Goal: Information Seeking & Learning: Learn about a topic

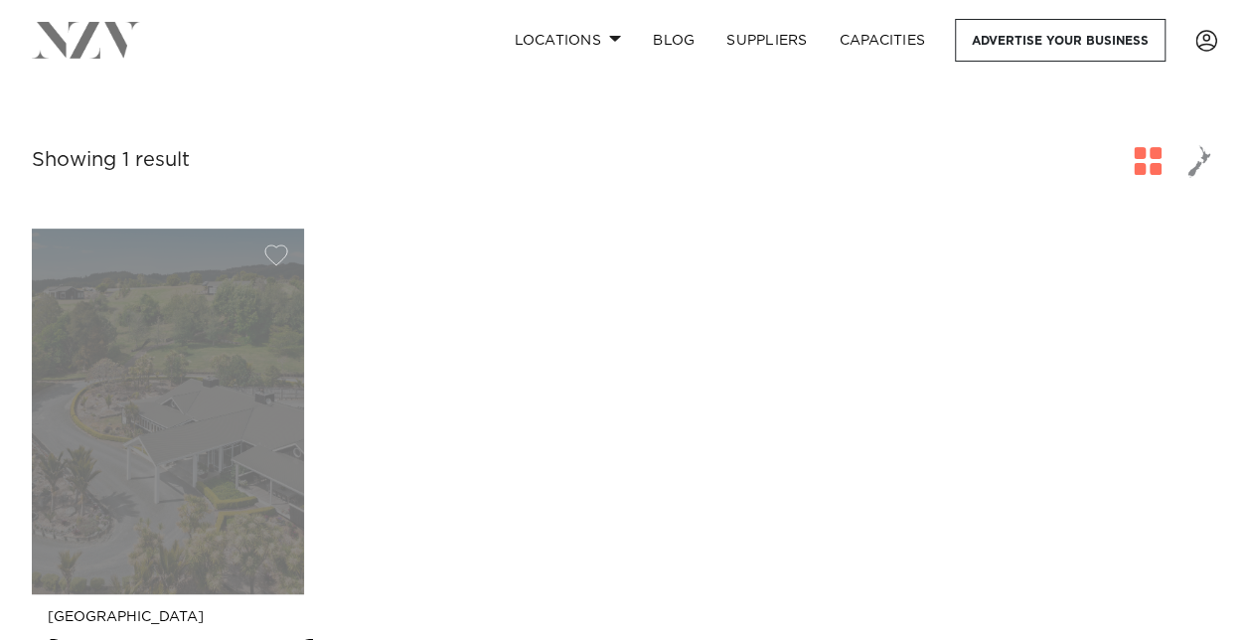
scroll to position [410, 0]
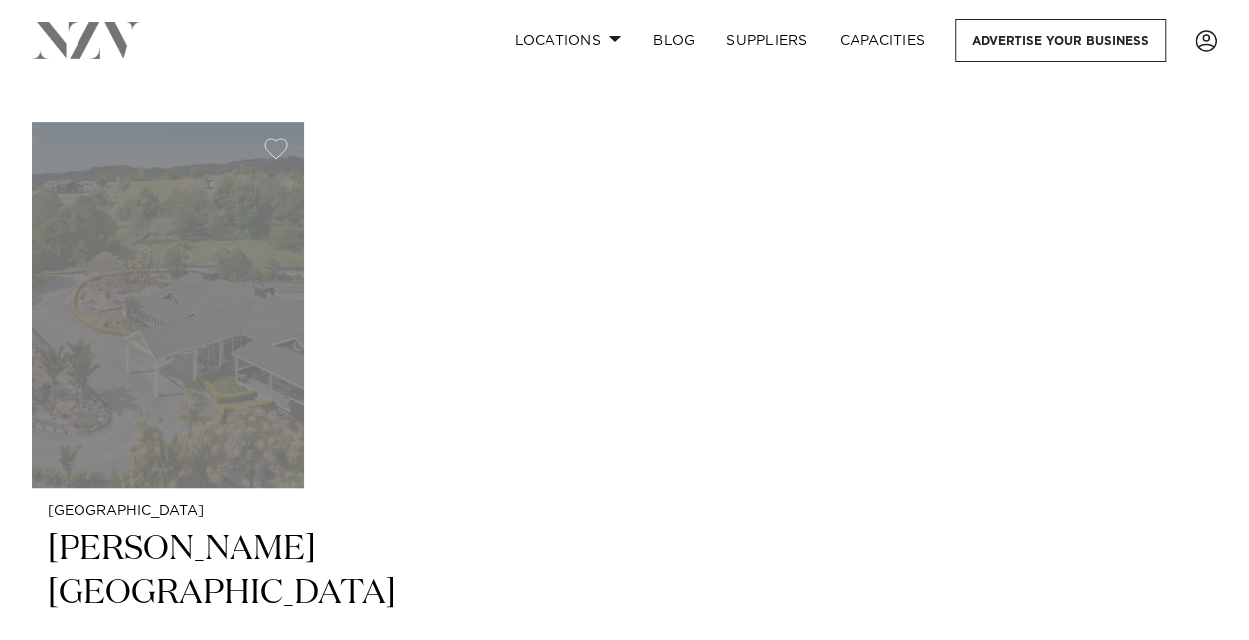
click at [123, 561] on h2 "[PERSON_NAME][GEOGRAPHIC_DATA]" at bounding box center [168, 594] width 241 height 134
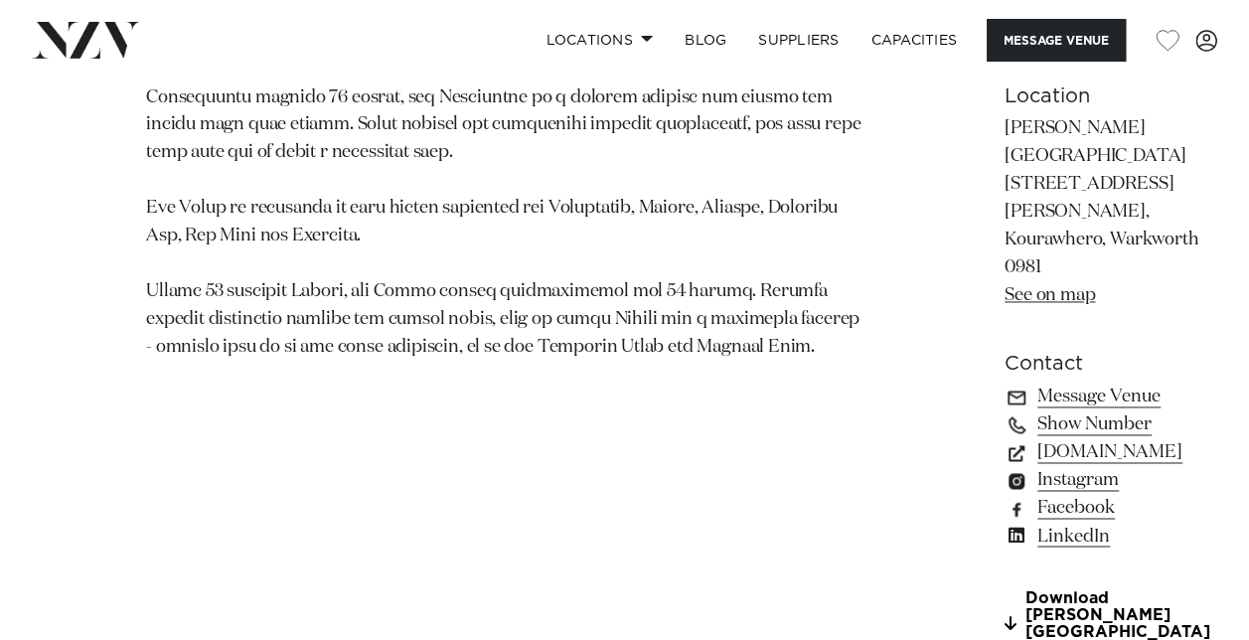
scroll to position [1391, 0]
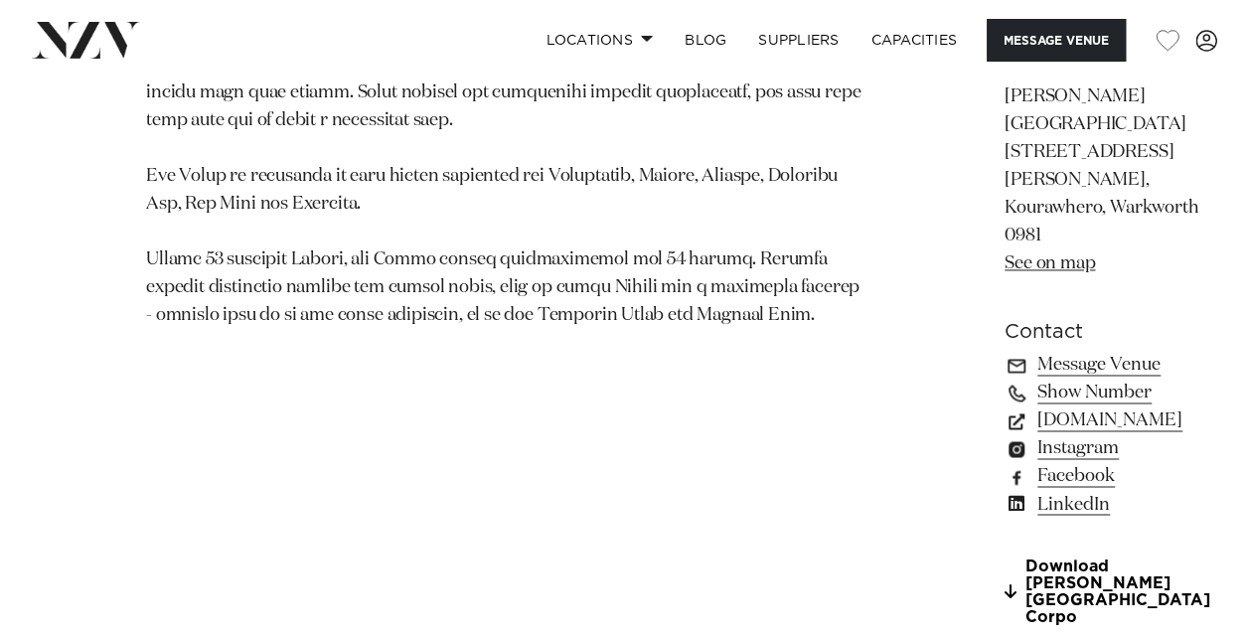
click at [1013, 248] on p "[PERSON_NAME][GEOGRAPHIC_DATA] [STREET_ADDRESS][PERSON_NAME], [GEOGRAPHIC_DATA]…" at bounding box center [1114, 180] width 218 height 194
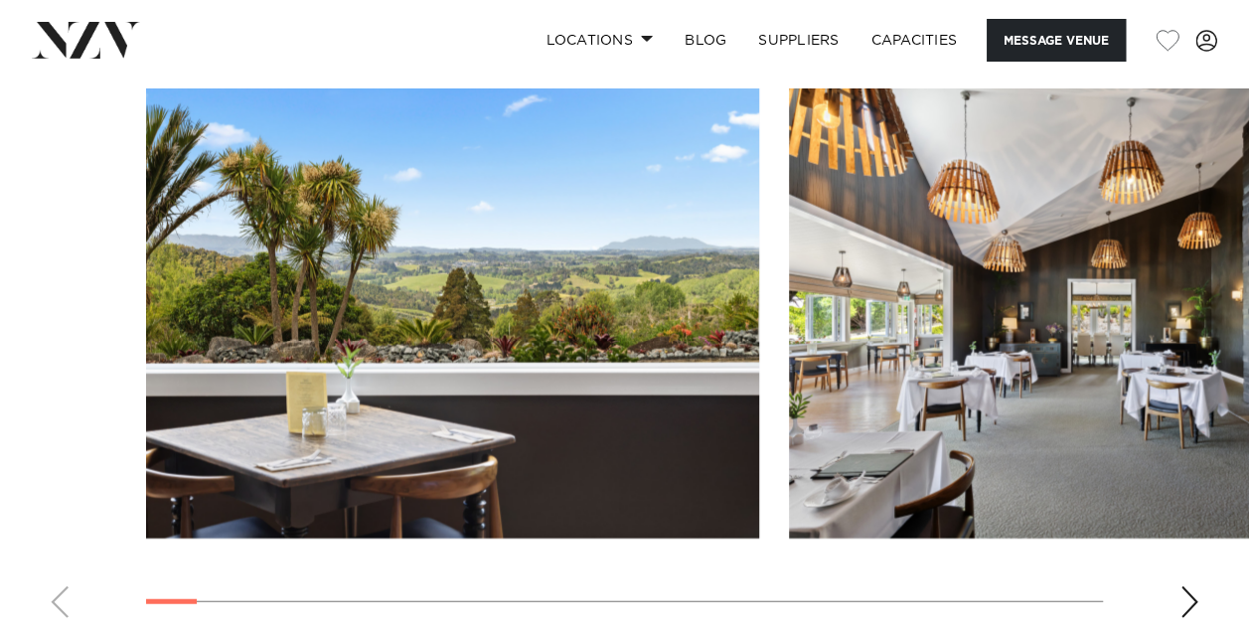
scroll to position [2187, 0]
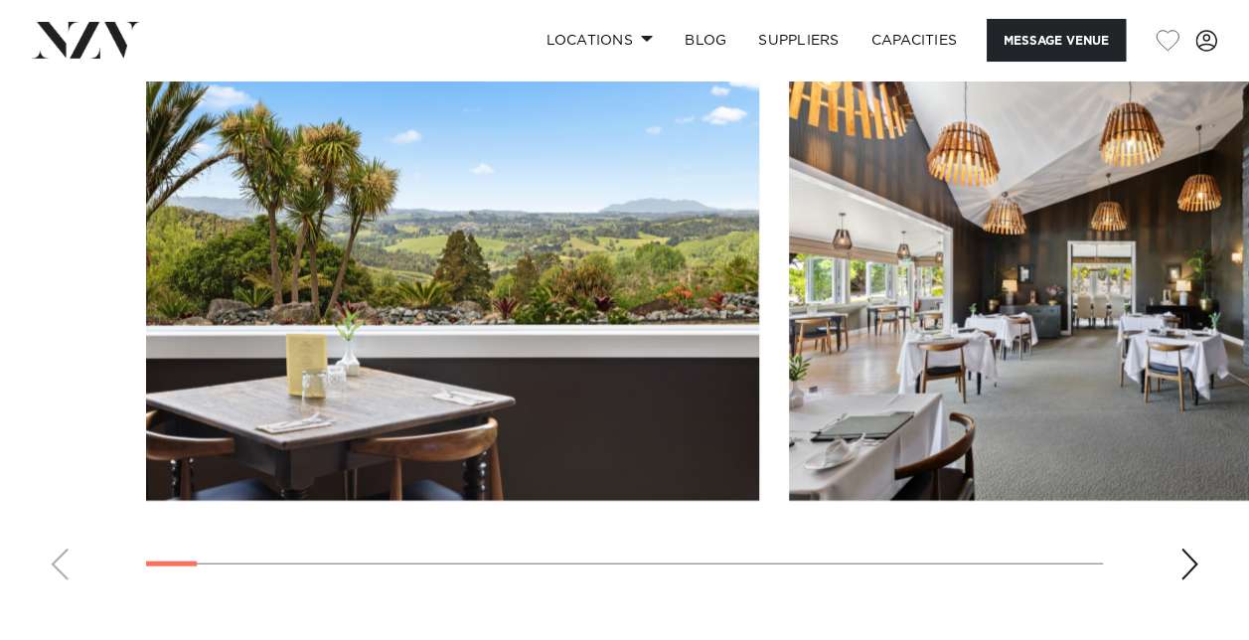
click at [1193, 549] on div "Next slide" at bounding box center [1190, 565] width 20 height 32
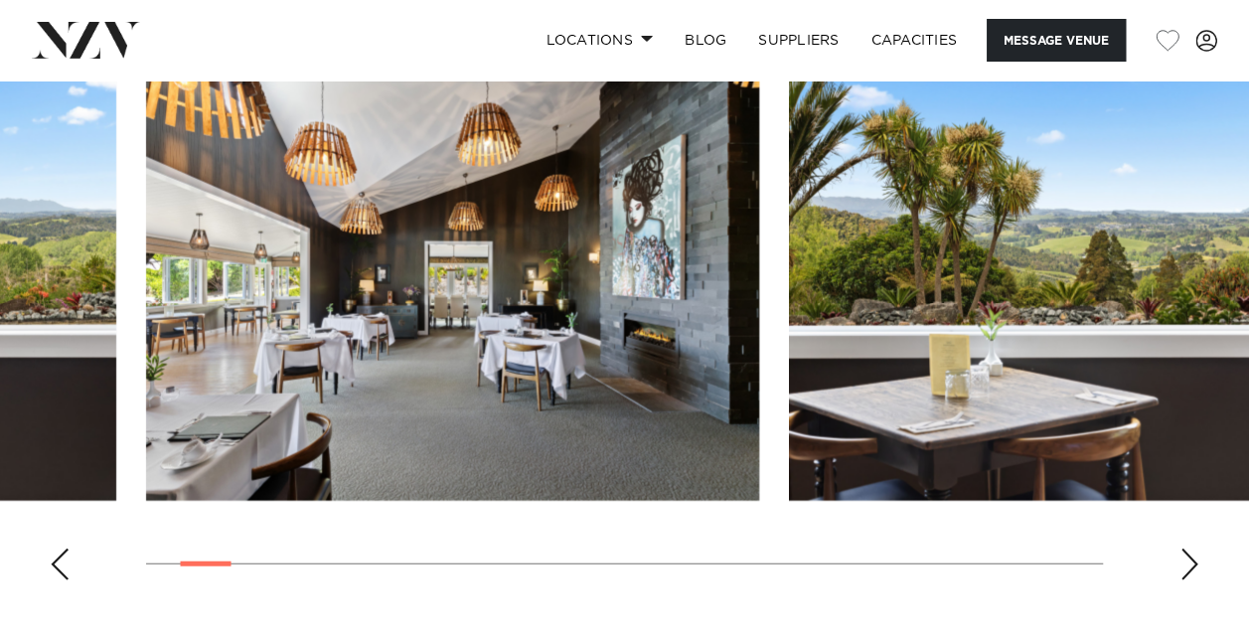
click at [1192, 549] on div "Next slide" at bounding box center [1190, 565] width 20 height 32
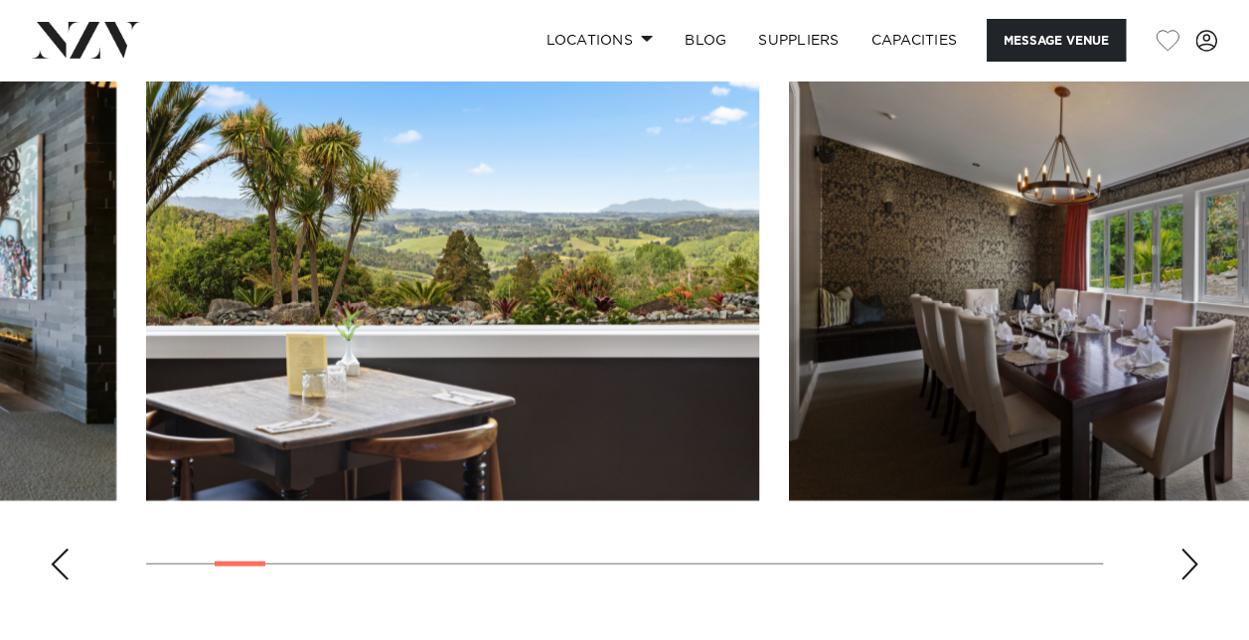
click at [1192, 549] on div "Next slide" at bounding box center [1190, 565] width 20 height 32
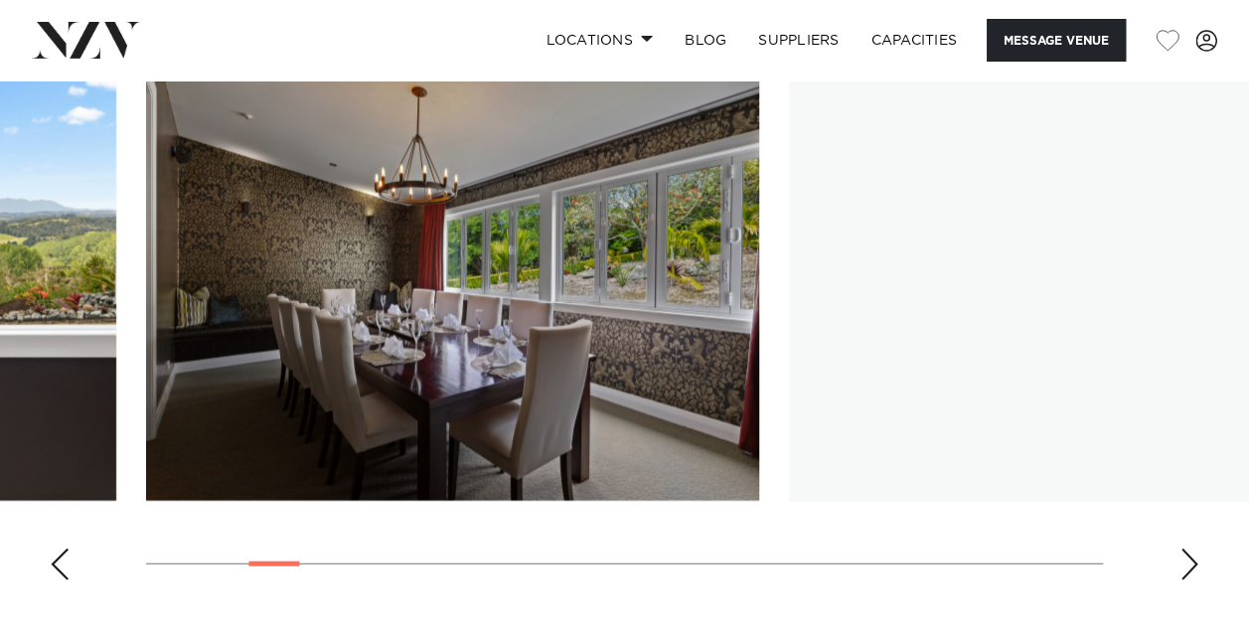
click at [1192, 549] on div "Next slide" at bounding box center [1190, 565] width 20 height 32
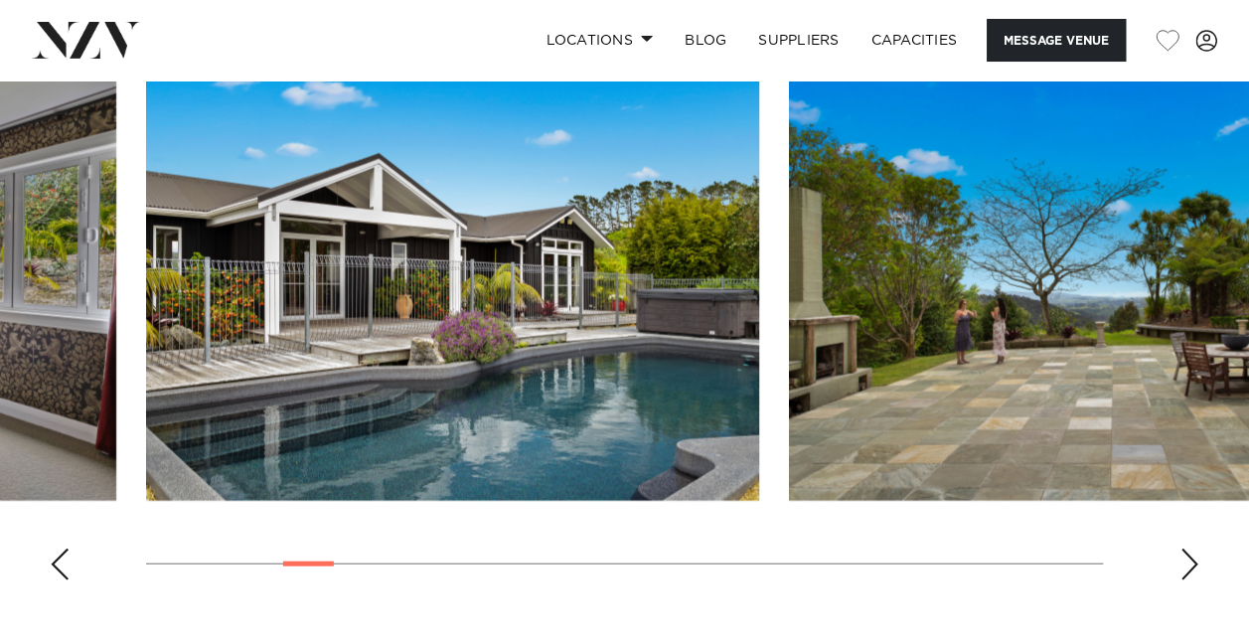
click at [1192, 549] on div "Next slide" at bounding box center [1190, 565] width 20 height 32
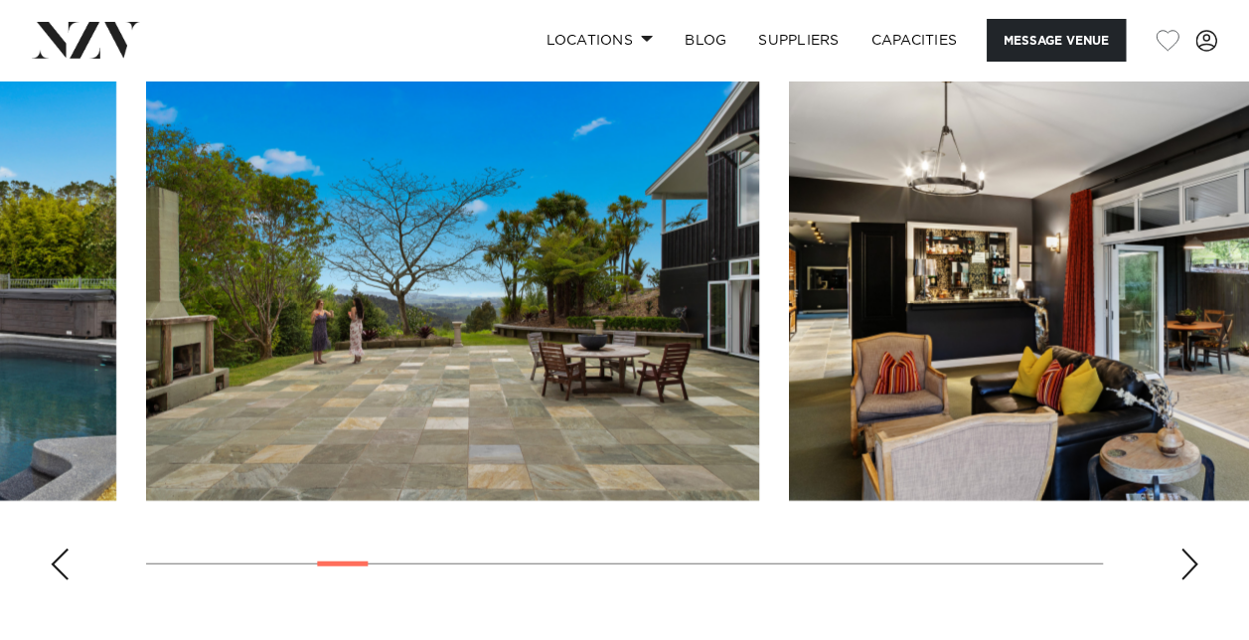
click at [1192, 549] on div "Next slide" at bounding box center [1190, 565] width 20 height 32
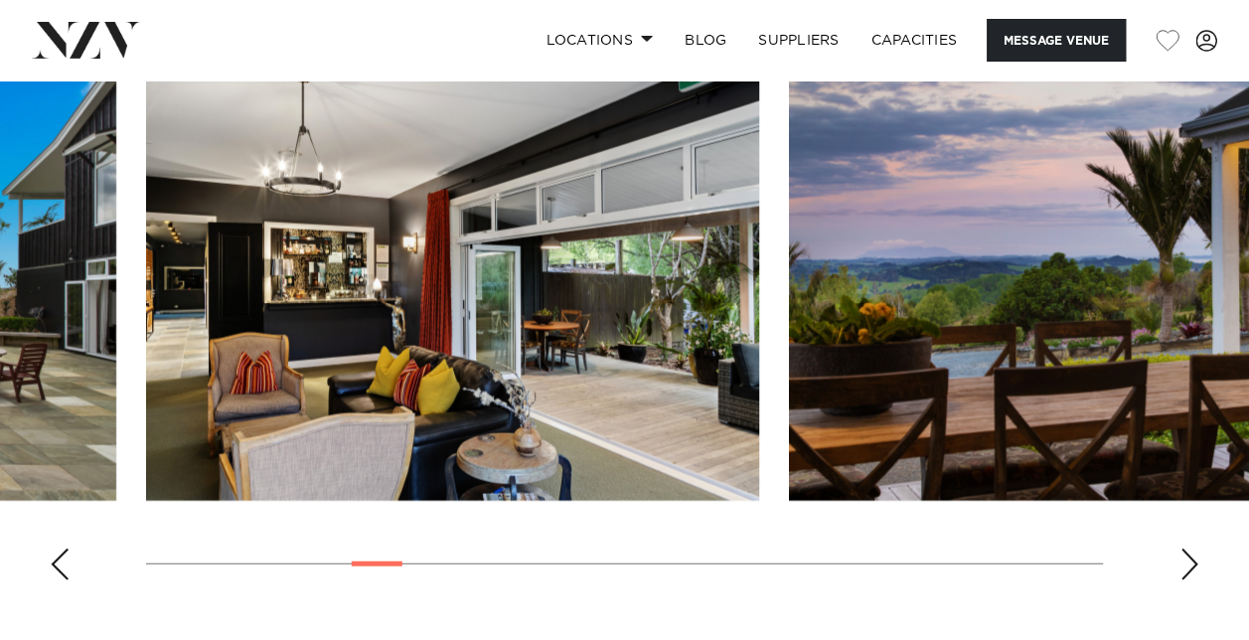
click at [1192, 549] on div "Next slide" at bounding box center [1190, 565] width 20 height 32
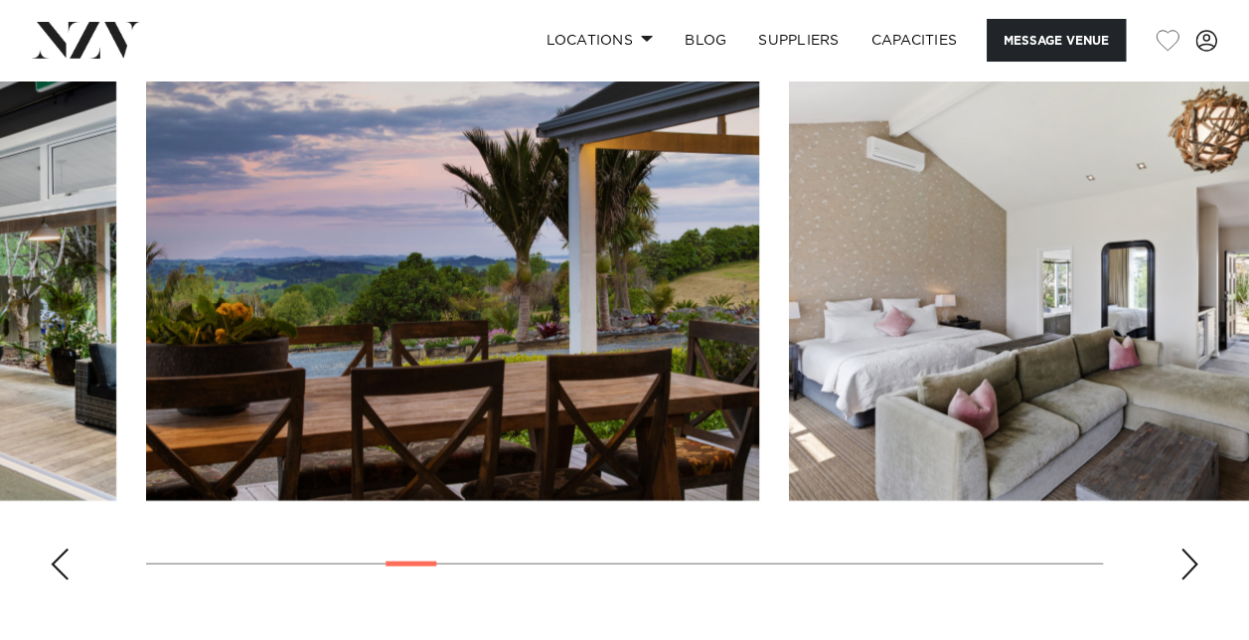
click at [1192, 549] on div "Next slide" at bounding box center [1190, 565] width 20 height 32
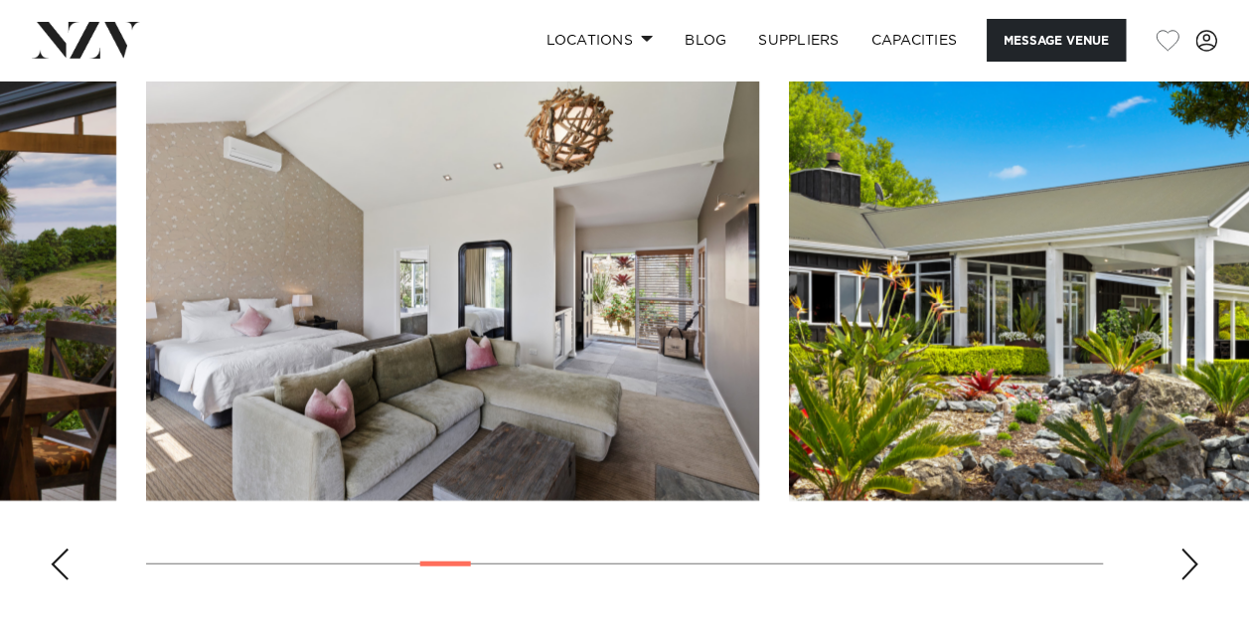
click at [1192, 549] on div "Next slide" at bounding box center [1190, 565] width 20 height 32
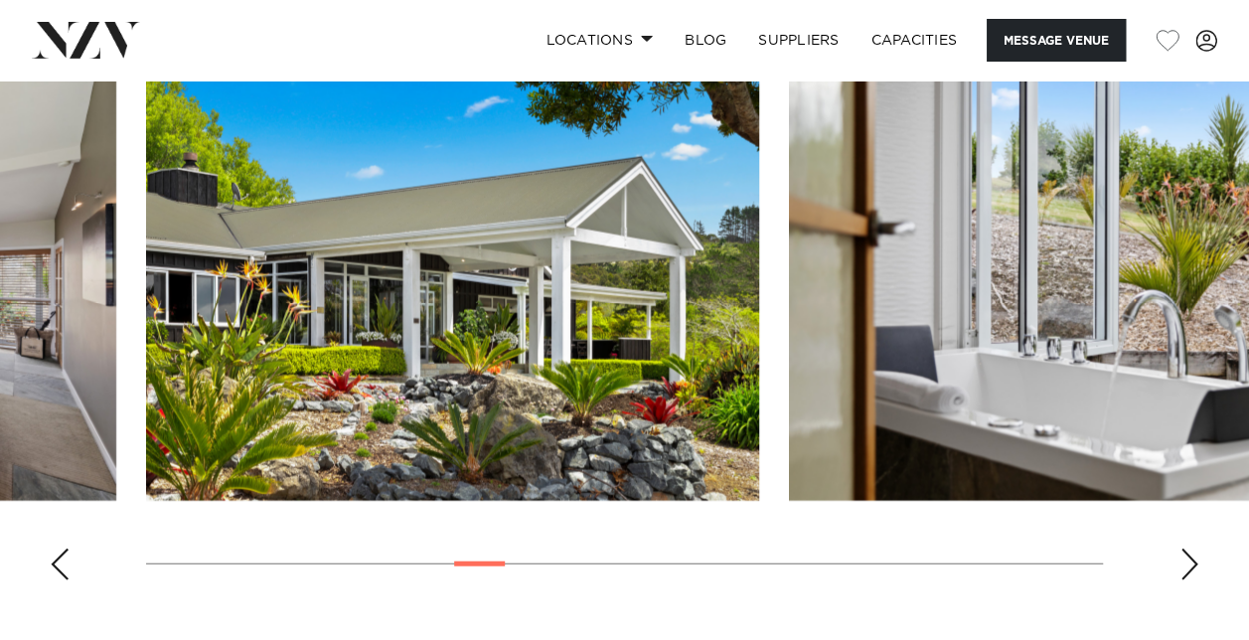
click at [1192, 549] on div "Next slide" at bounding box center [1190, 565] width 20 height 32
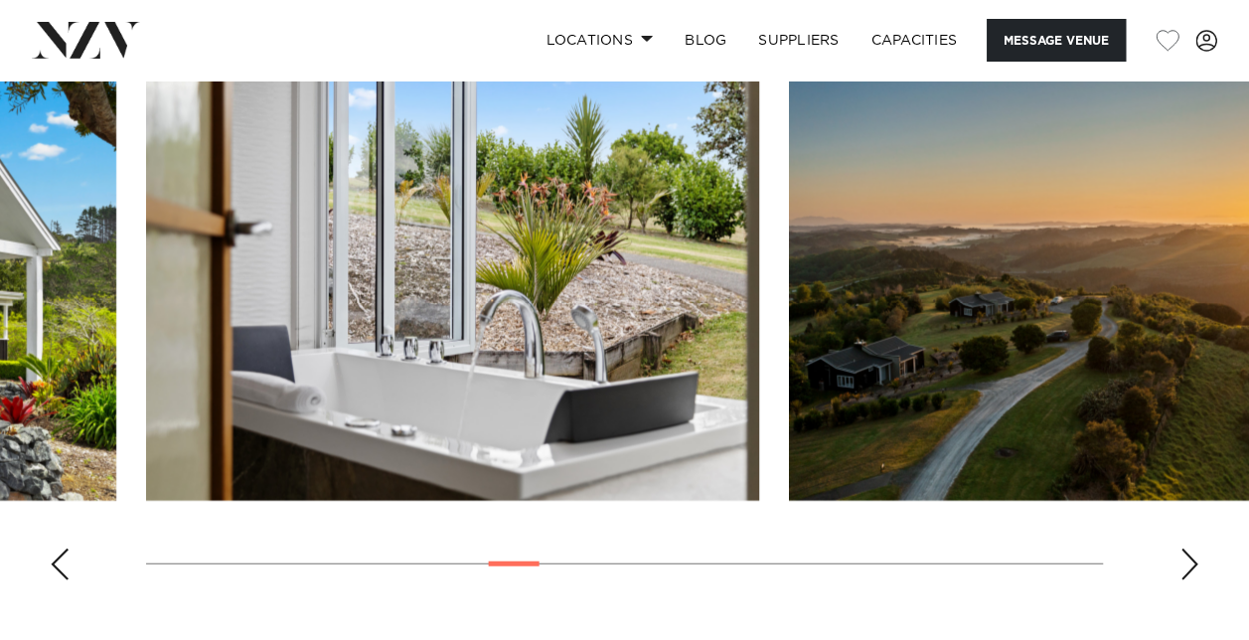
click at [1193, 494] on swiper-container at bounding box center [624, 324] width 1249 height 546
click at [1193, 493] on swiper-container at bounding box center [624, 324] width 1249 height 546
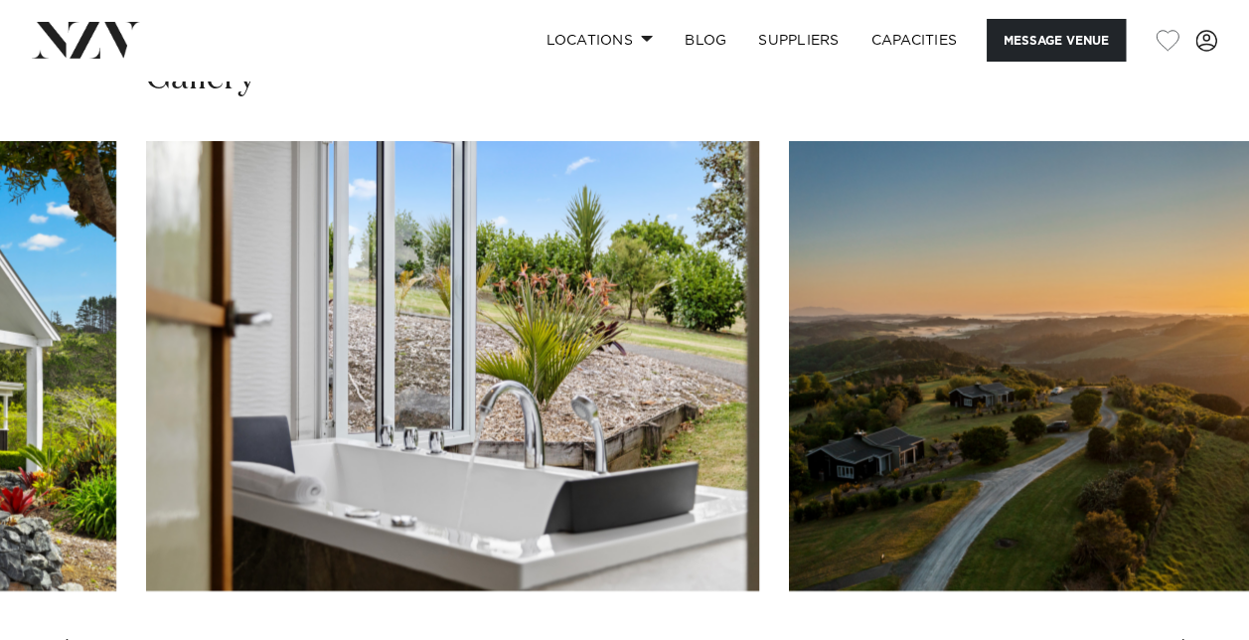
scroll to position [2087, 0]
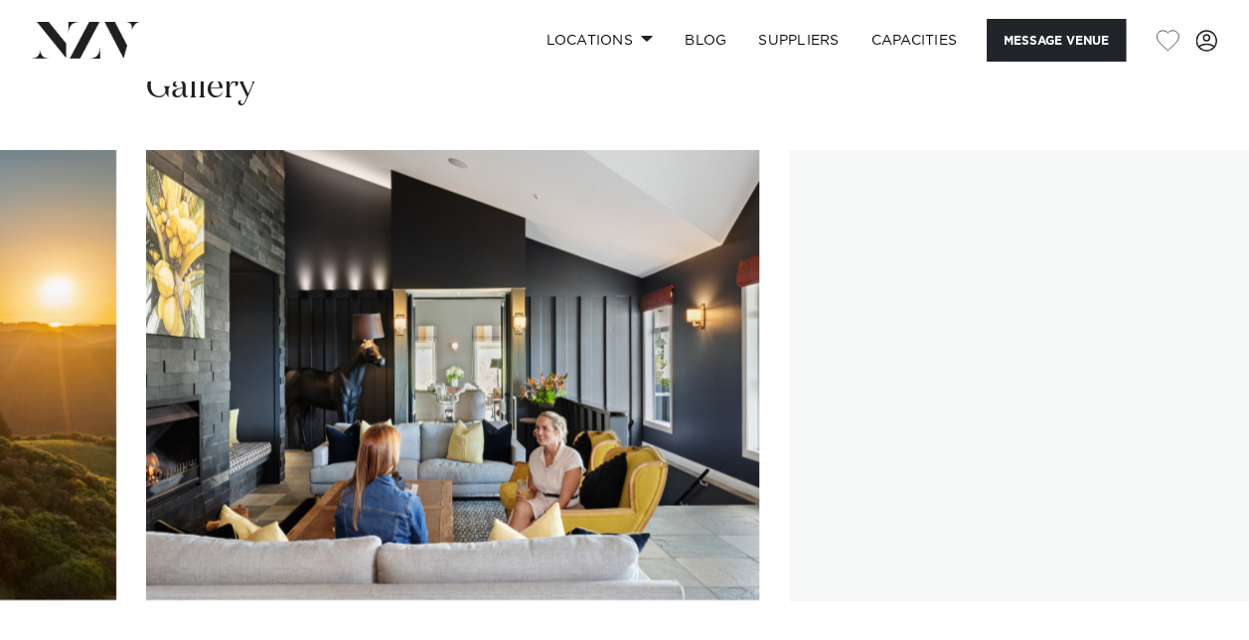
click at [1194, 593] on swiper-container at bounding box center [624, 423] width 1249 height 546
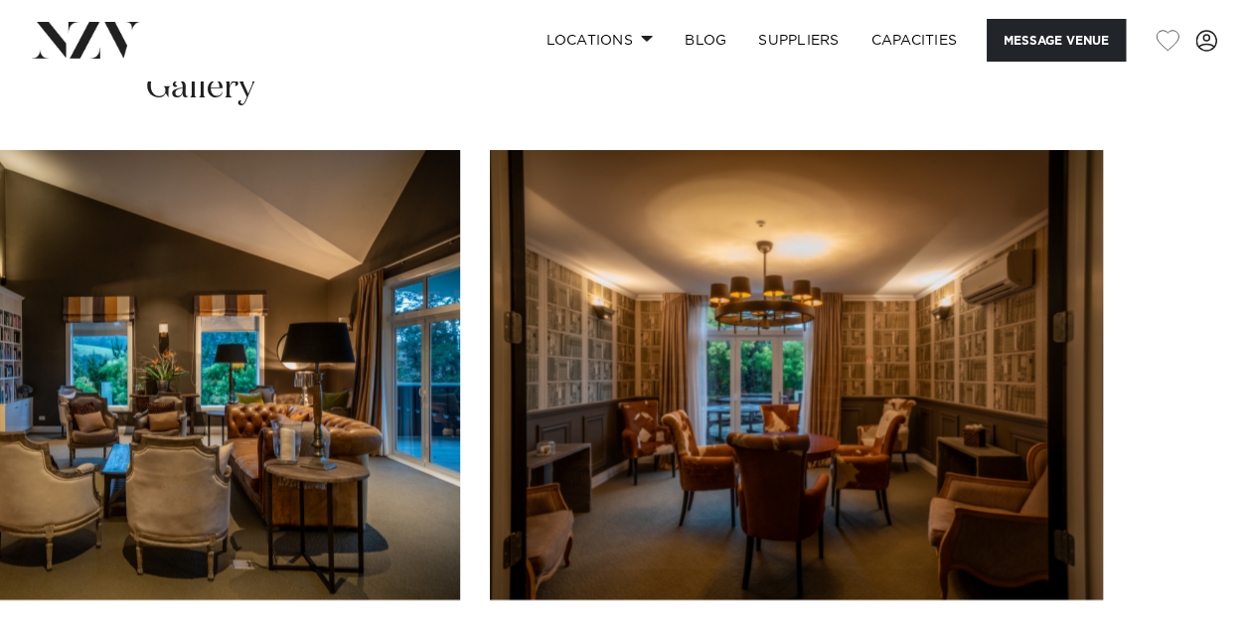
click at [1186, 596] on swiper-container at bounding box center [624, 423] width 1249 height 546
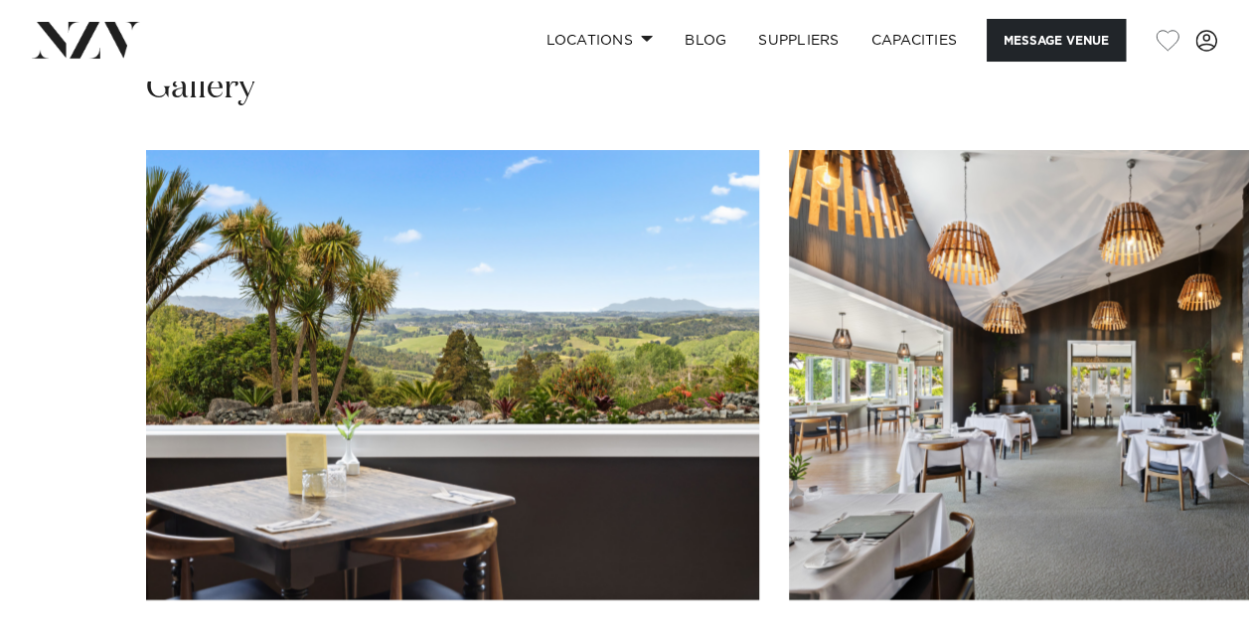
click at [63, 600] on swiper-container at bounding box center [624, 423] width 1249 height 546
